Goal: Task Accomplishment & Management: Manage account settings

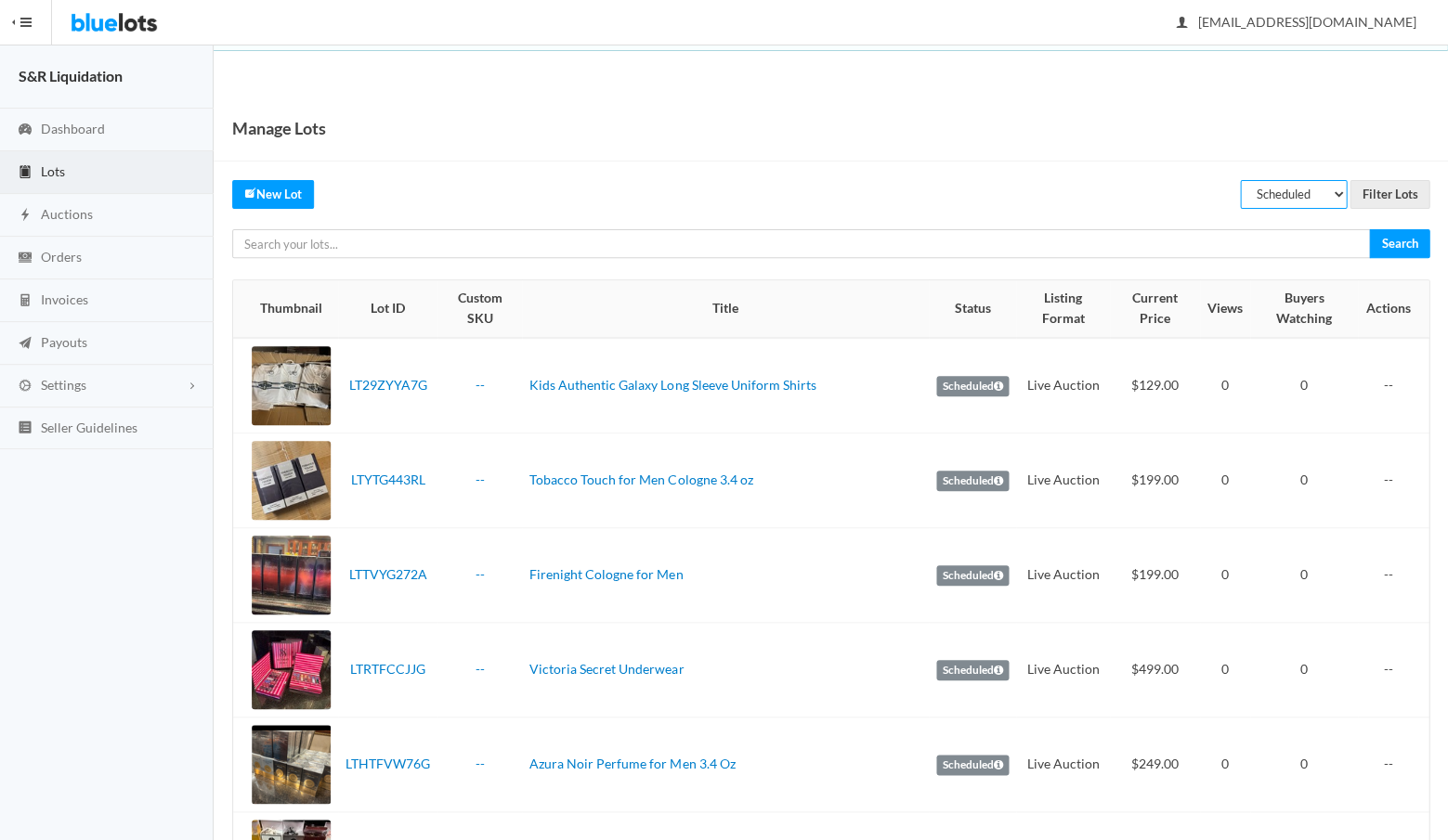
select select "unreviewed"
click at [1389, 194] on input "Filter Lots" at bounding box center [1389, 194] width 79 height 28
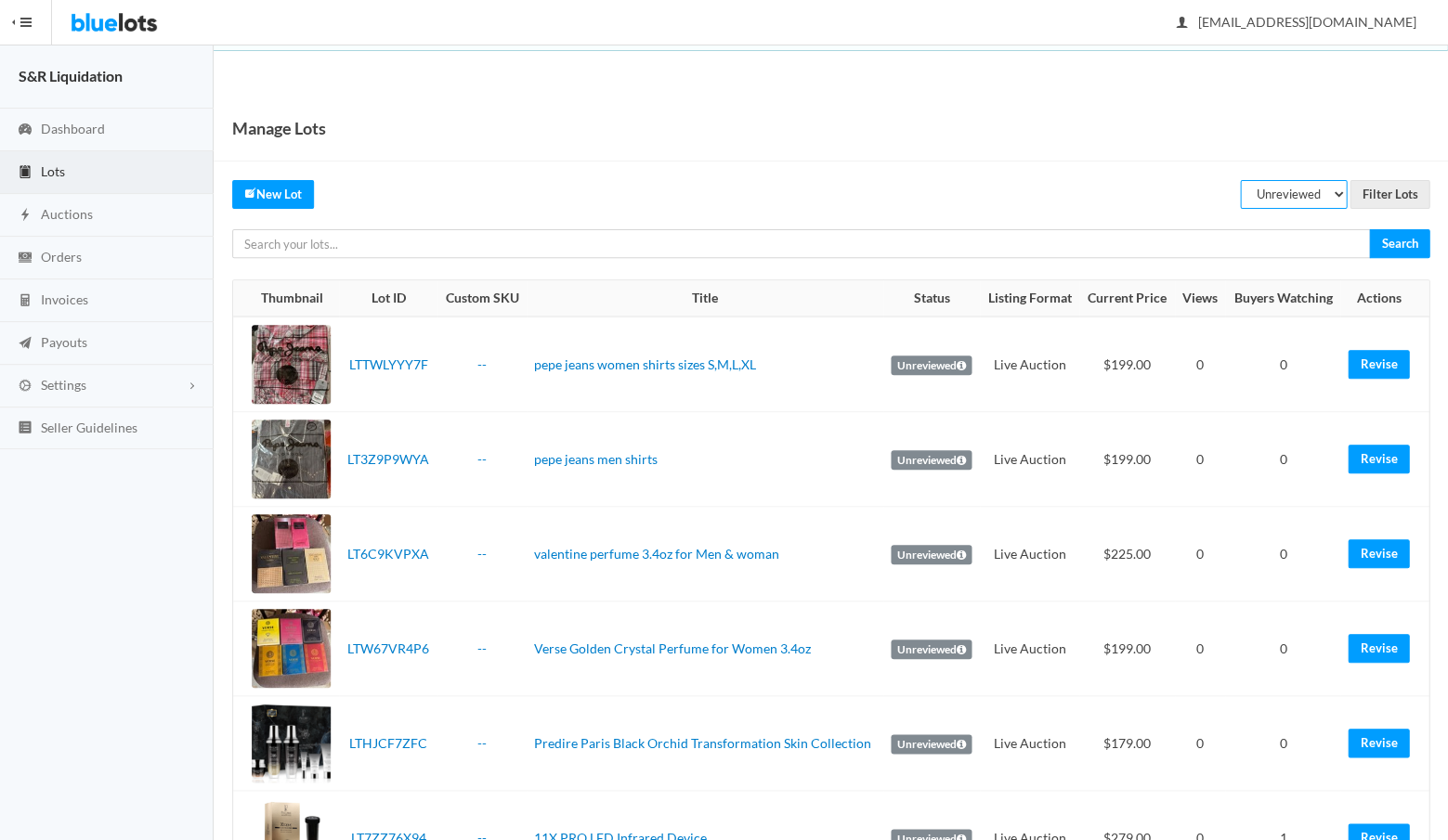
select select "scheduled"
click at [1381, 185] on input "Filter Lots" at bounding box center [1389, 194] width 79 height 28
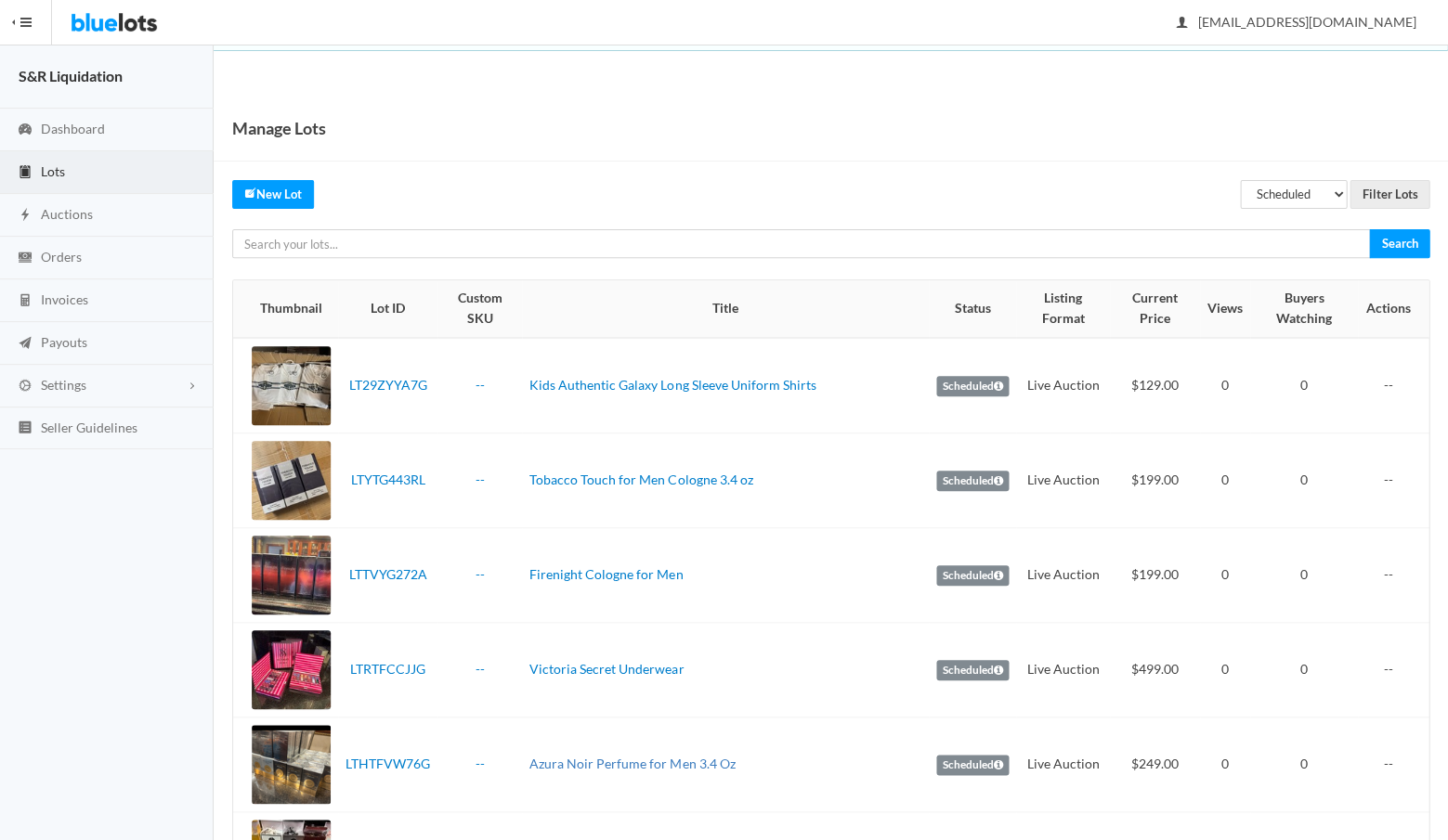
click at [617, 756] on link "Azura Noir Perfume for Men 3.4 Oz" at bounding box center [631, 763] width 205 height 16
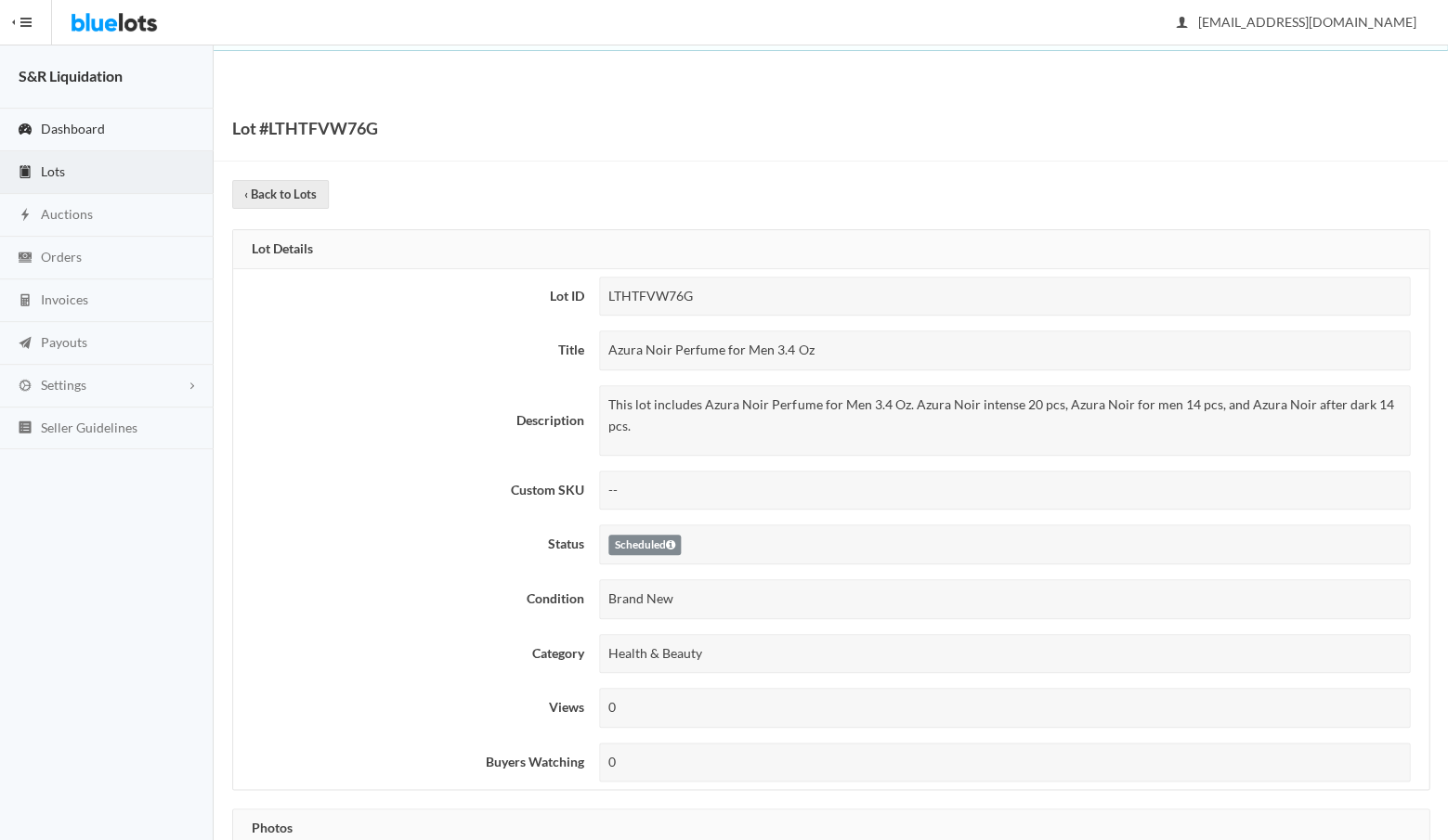
click at [58, 126] on span "Dashboard" at bounding box center [73, 129] width 64 height 16
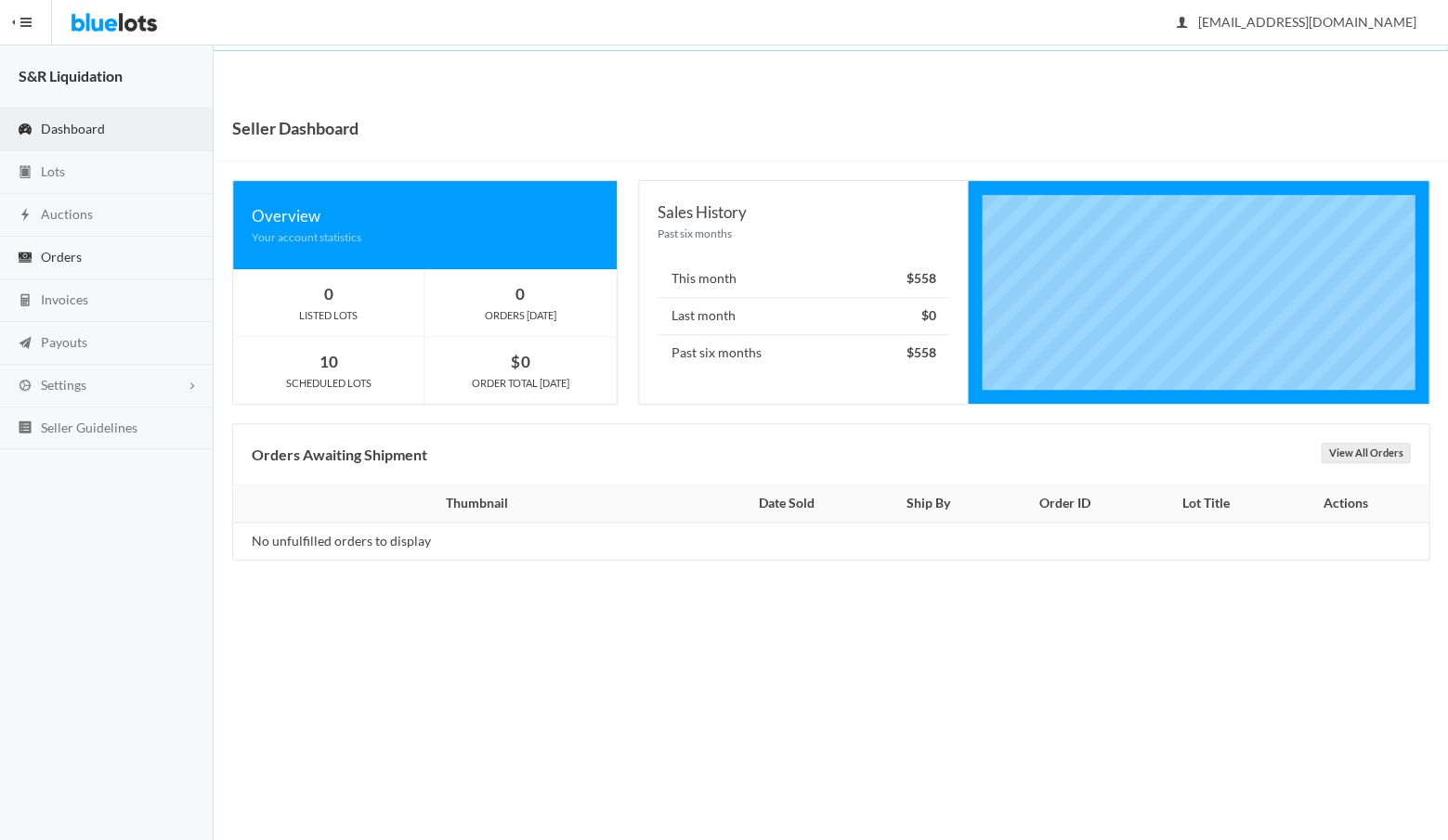
click at [56, 258] on span "Orders" at bounding box center [61, 256] width 41 height 16
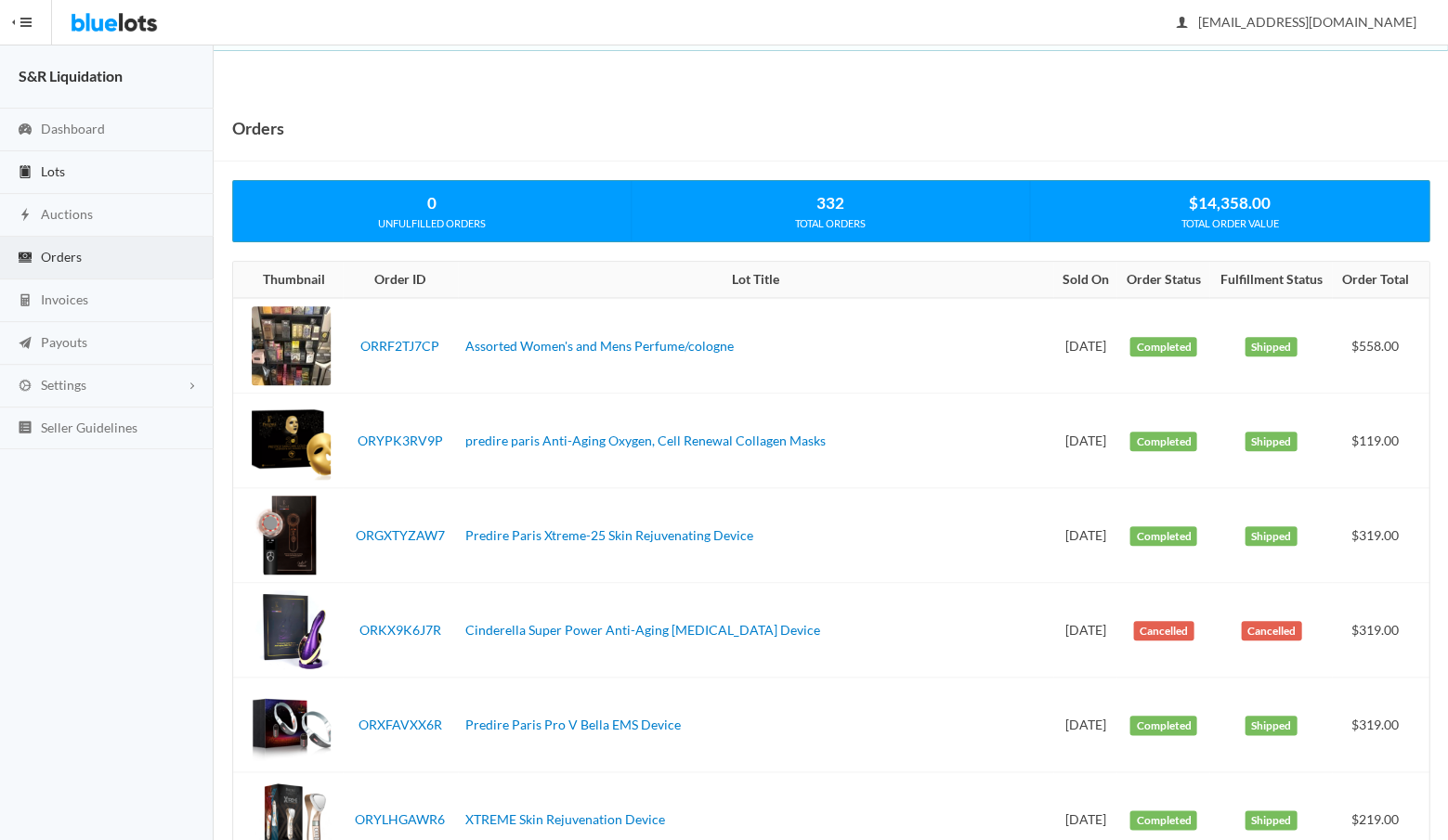
click at [55, 174] on span "Lots" at bounding box center [53, 171] width 25 height 16
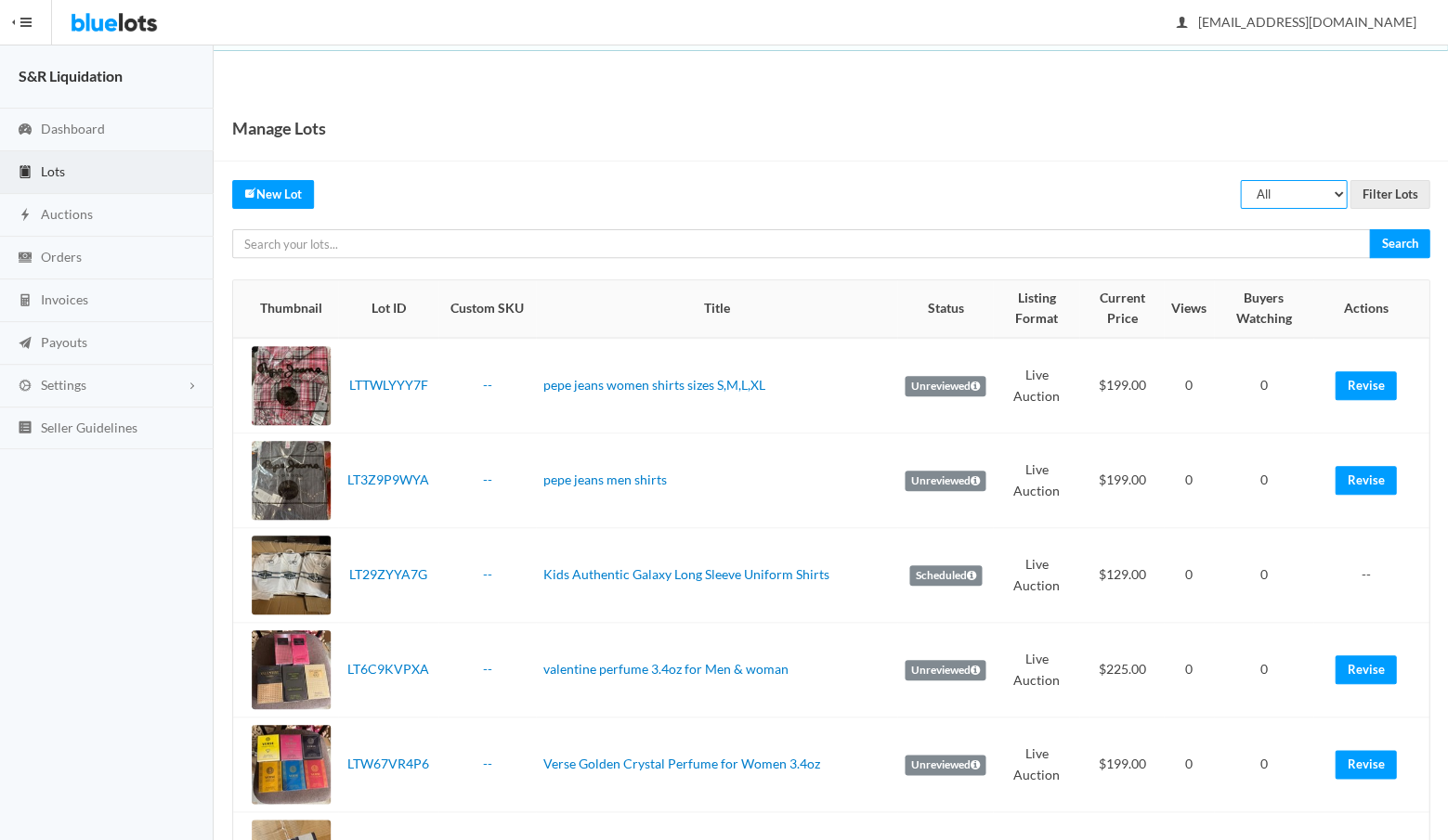
select select "scheduled"
click at [1386, 195] on input "Filter Lots" at bounding box center [1389, 194] width 79 height 28
